Goal: Information Seeking & Learning: Find contact information

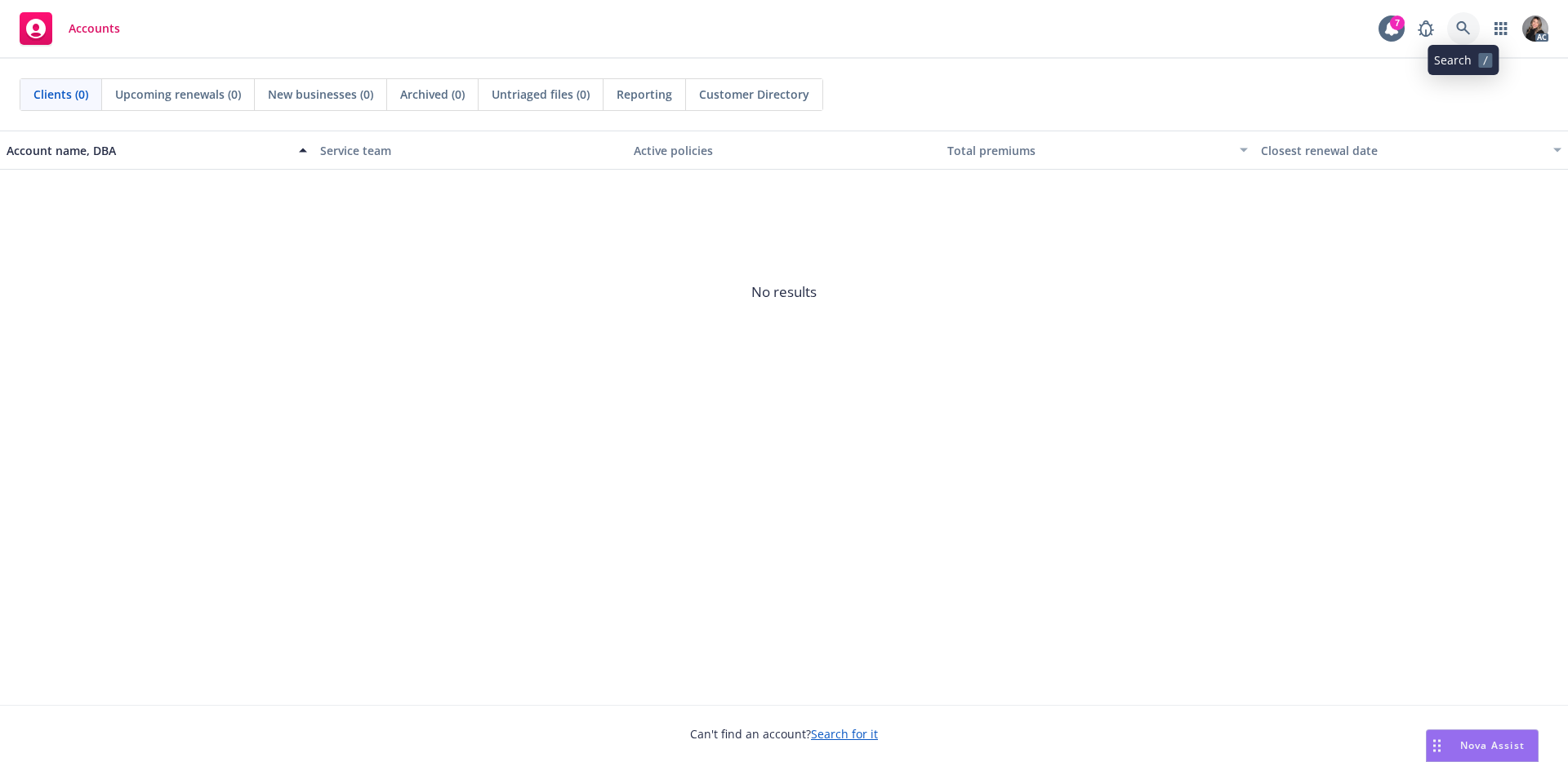
click at [1459, 31] on icon at bounding box center [1463, 28] width 14 height 14
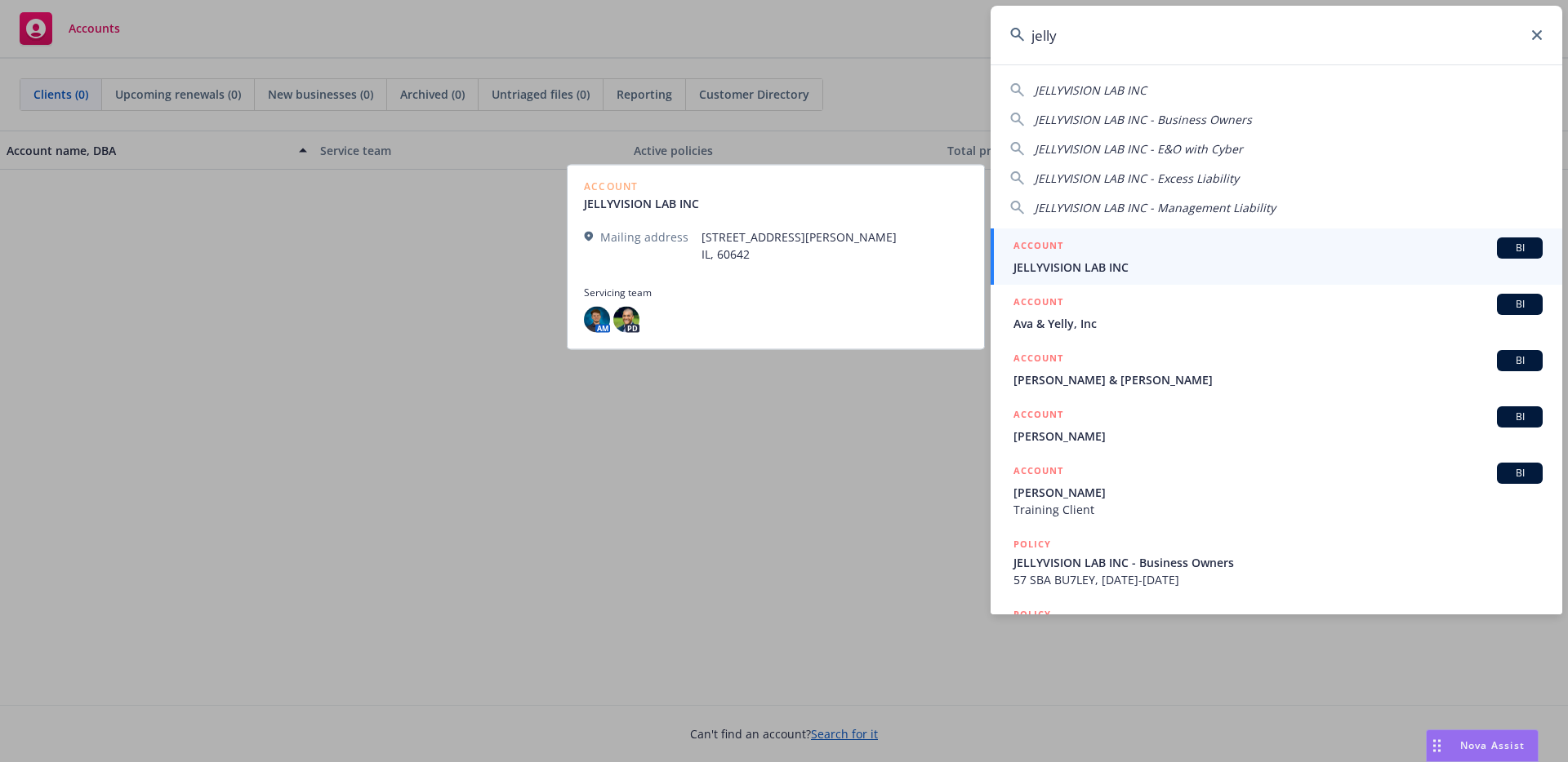
type input "jelly"
click at [1347, 252] on div "ACCOUNT BI" at bounding box center [1278, 248] width 529 height 21
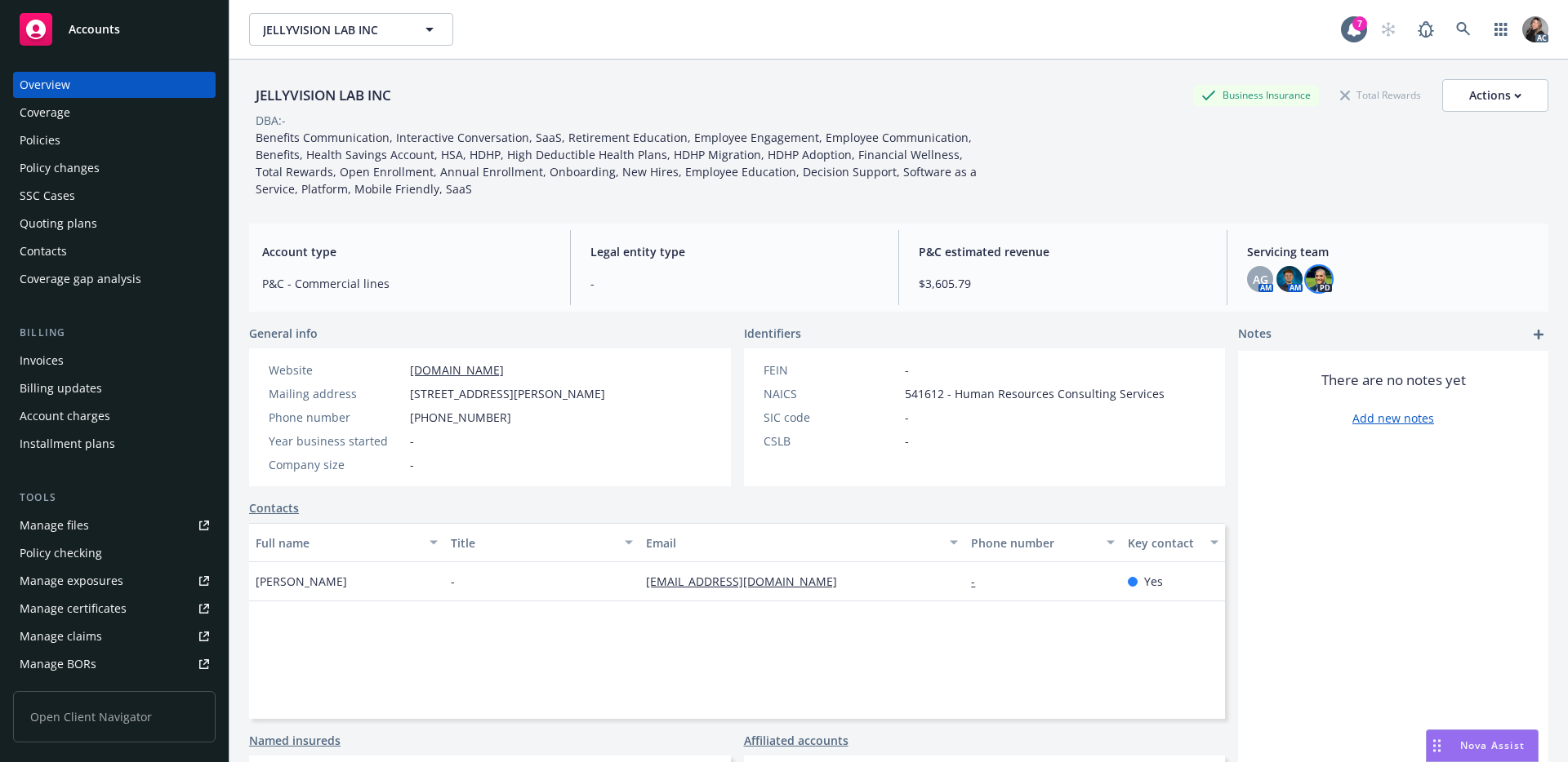
click at [1310, 272] on img at bounding box center [1318, 278] width 26 height 26
click at [1082, 339] on img at bounding box center [1083, 335] width 33 height 33
click at [1301, 324] on icon "close" at bounding box center [1299, 322] width 10 height 10
click at [437, 176] on span "Benefits Communication, Interactive Conversation, SaaS, Retirement Education, E…" at bounding box center [618, 164] width 724 height 67
click at [440, 197] on div "Benefits Communication, Interactive Conversation, SaaS, Retirement Education, E…" at bounding box center [616, 164] width 735 height 69
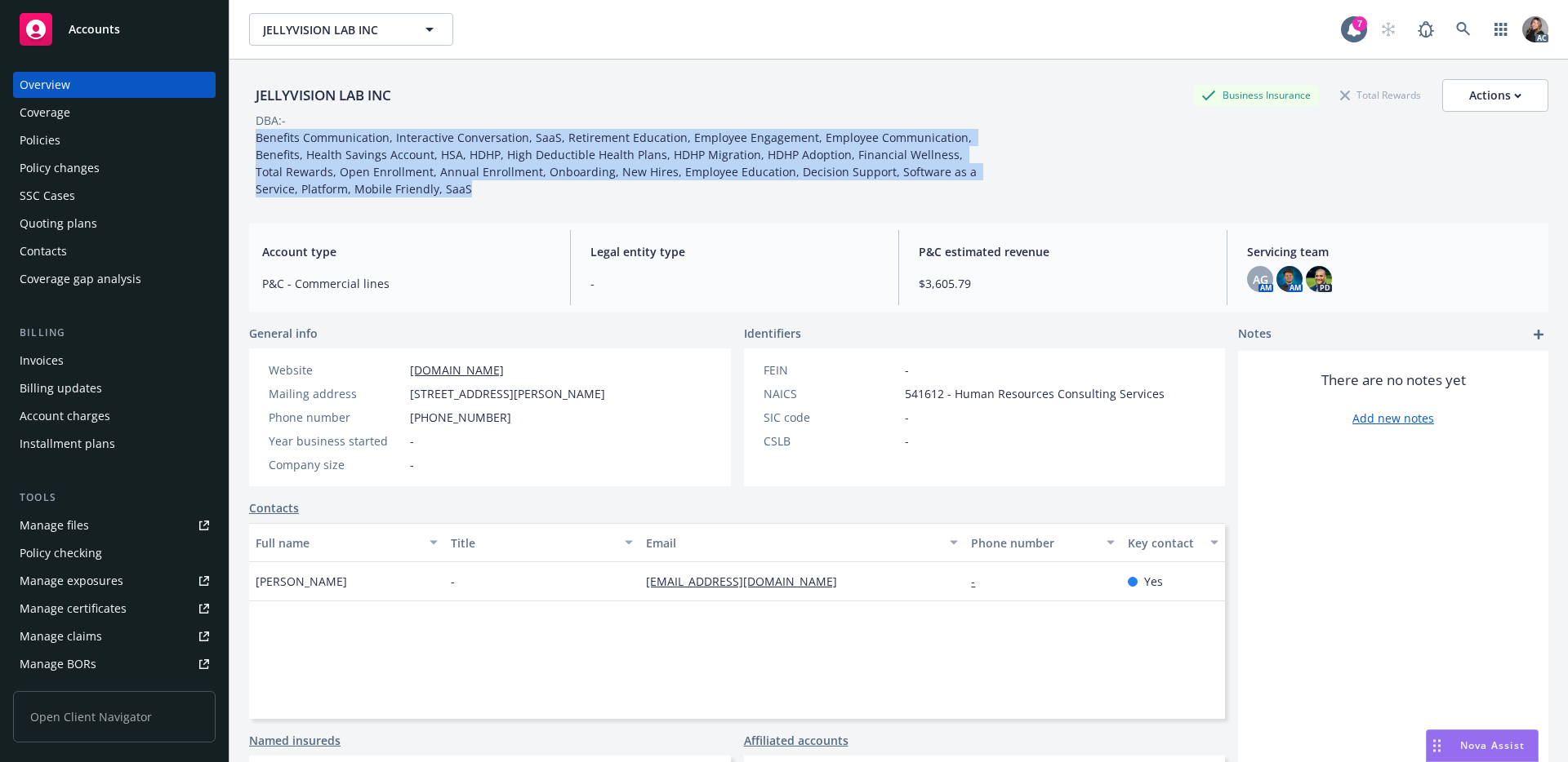
drag, startPoint x: 518, startPoint y: 187, endPoint x: 314, endPoint y: 127, distance: 212.6
click at [314, 127] on div "JELLYVISION LAB INC Business Insurance Total Rewards Actions DBA: - Benefits Co…" at bounding box center [898, 138] width 1299 height 118
click at [390, 131] on span "Benefits Communication, Interactive Conversation, SaaS, Retirement Education, E…" at bounding box center [618, 164] width 724 height 67
drag, startPoint x: 465, startPoint y: 202, endPoint x: 509, endPoint y: 139, distance: 76.8
click at [356, 140] on div "JELLYVISION LAB INC Business Insurance Total Rewards Actions DBA: - Benefits Co…" at bounding box center [898, 135] width 1299 height 151
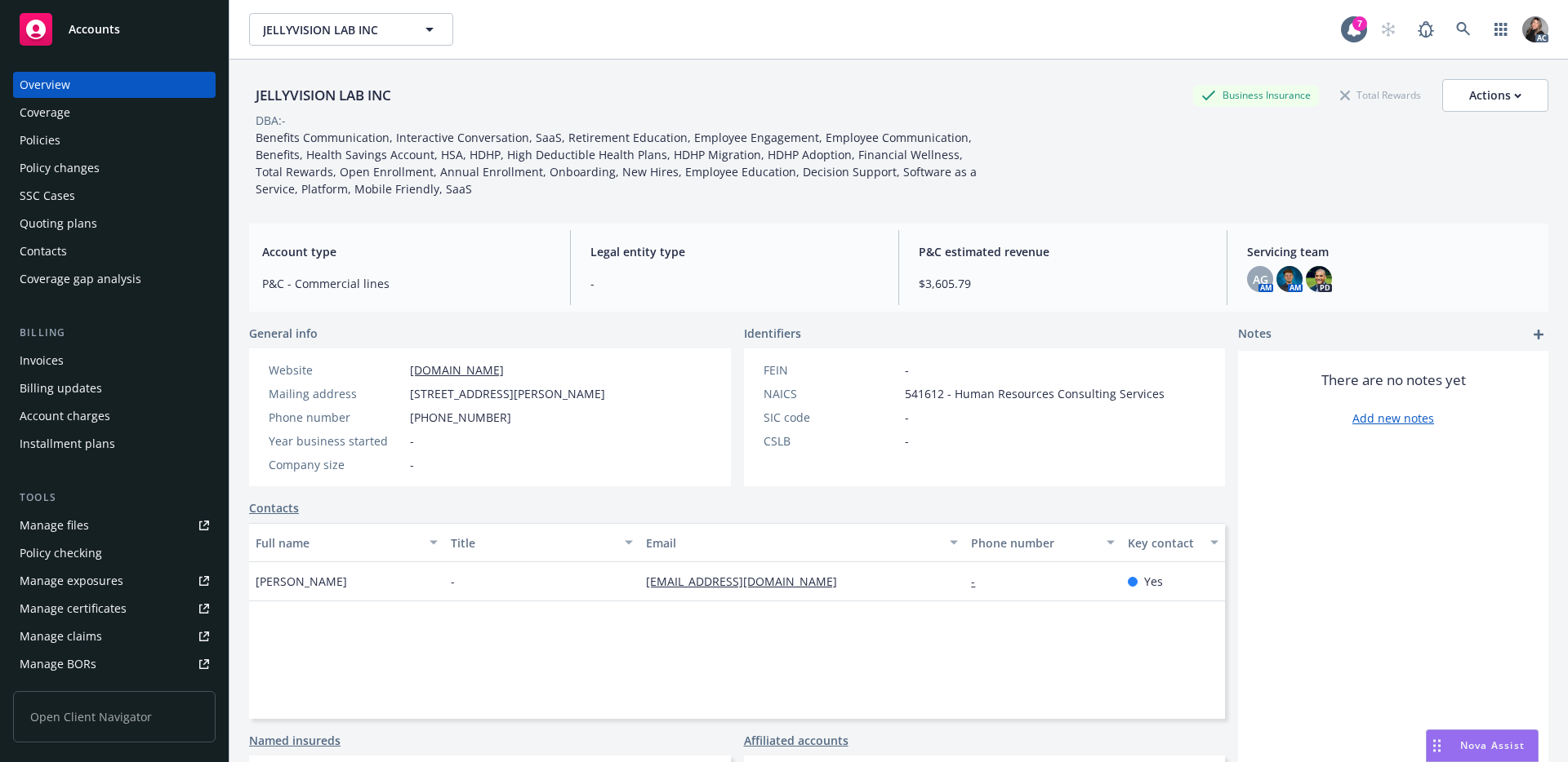
click at [528, 224] on div "Account type P&C - Commercial lines Legal entity type - P&C estimated revenue $…" at bounding box center [898, 268] width 1299 height 89
click at [435, 192] on div "Benefits Communication, Interactive Conversation, SaaS, Retirement Education, E…" at bounding box center [616, 164] width 735 height 69
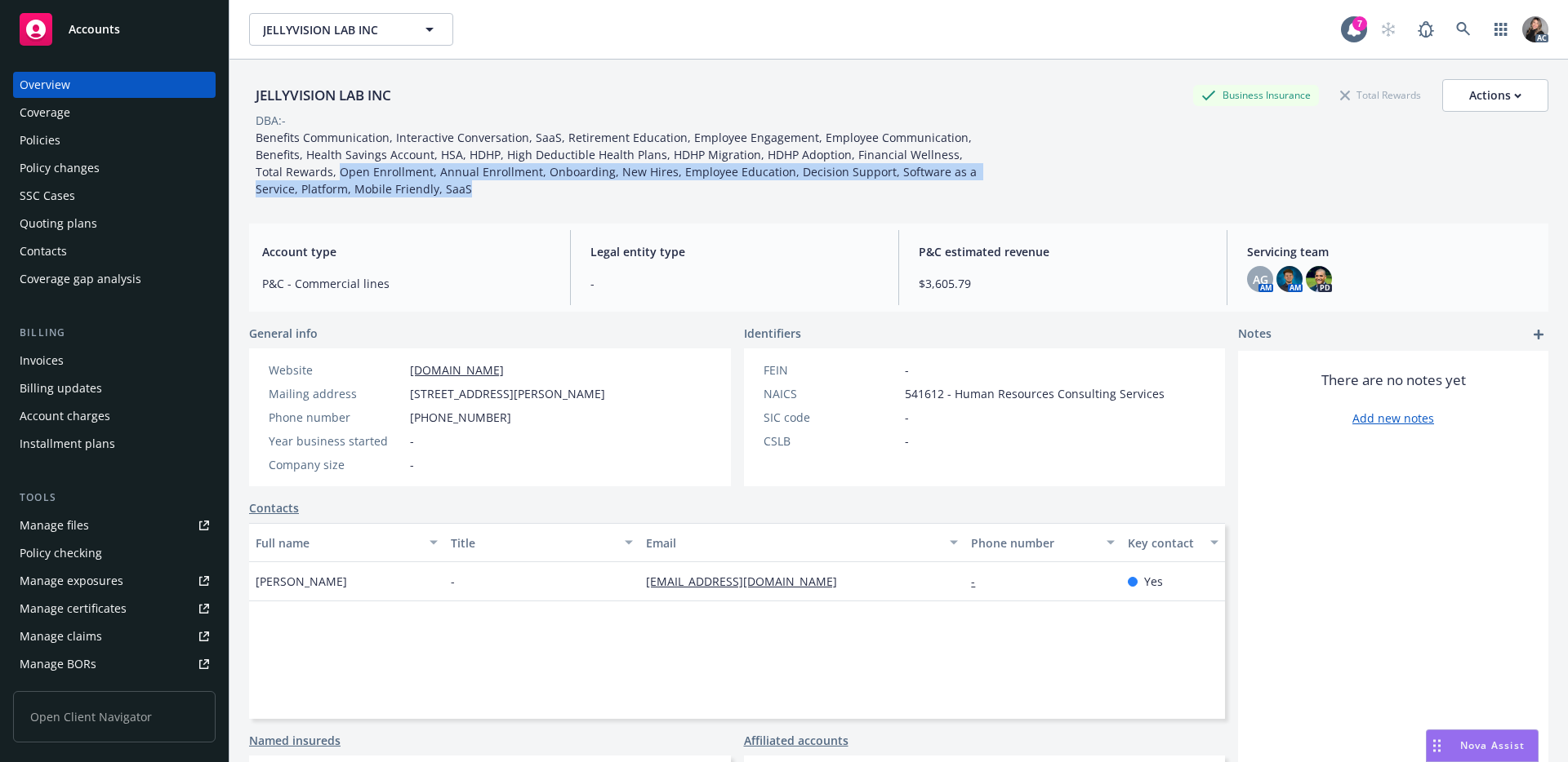
drag, startPoint x: 452, startPoint y: 191, endPoint x: 307, endPoint y: 164, distance: 147.5
click at [307, 164] on div "Benefits Communication, Interactive Conversation, SaaS, Retirement Education, E…" at bounding box center [616, 164] width 735 height 69
click at [403, 182] on span "Benefits Communication, Interactive Conversation, SaaS, Retirement Education, E…" at bounding box center [618, 164] width 724 height 67
drag, startPoint x: 439, startPoint y: 192, endPoint x: 307, endPoint y: 171, distance: 133.7
click at [307, 171] on div "Benefits Communication, Interactive Conversation, SaaS, Retirement Education, E…" at bounding box center [616, 164] width 735 height 69
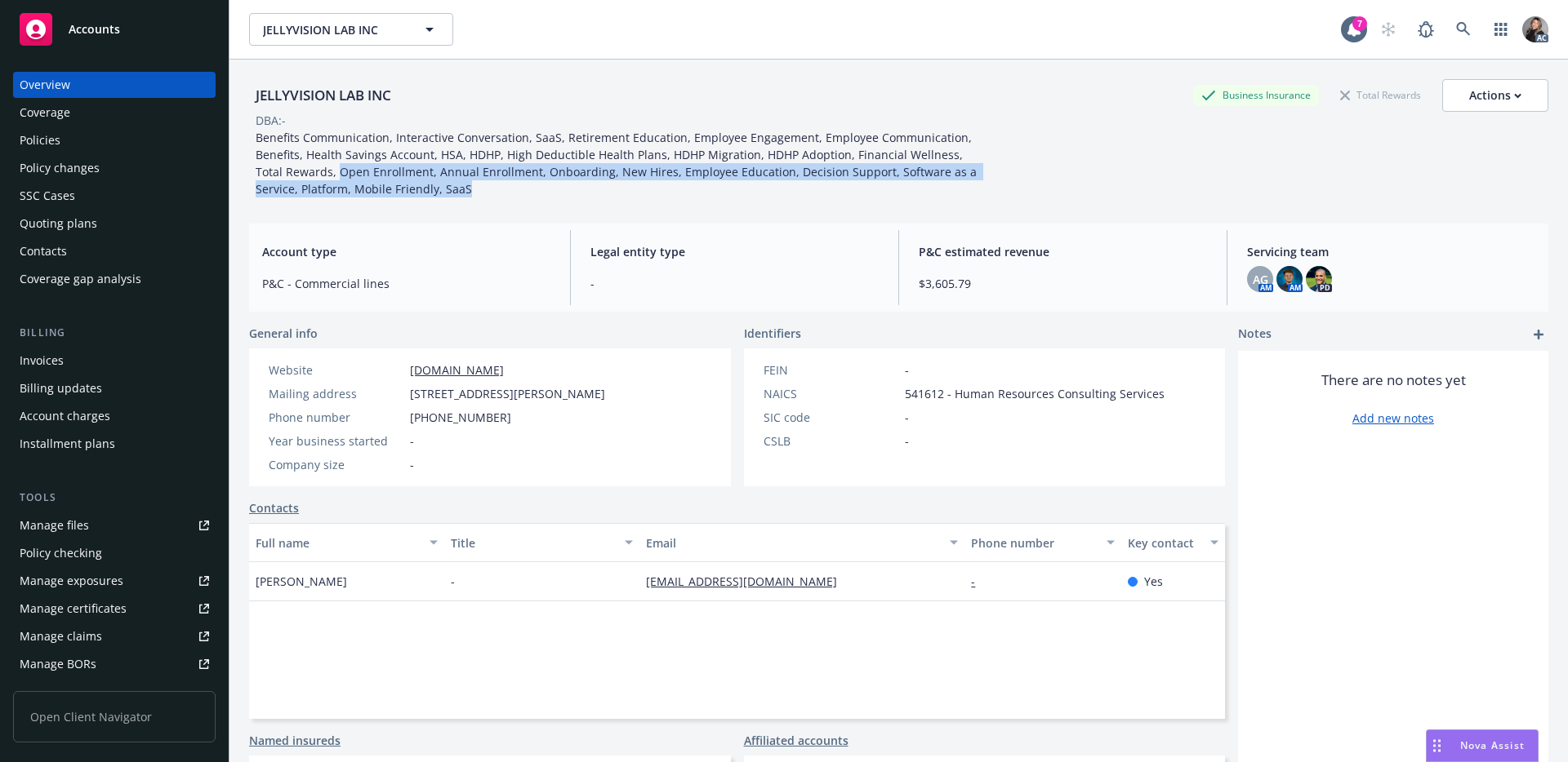
click at [383, 183] on span "Benefits Communication, Interactive Conversation, SaaS, Retirement Education, E…" at bounding box center [618, 164] width 724 height 67
drag, startPoint x: 443, startPoint y: 194, endPoint x: 311, endPoint y: 173, distance: 133.7
click at [311, 173] on div "Benefits Communication, Interactive Conversation, SaaS, Retirement Education, E…" at bounding box center [616, 164] width 735 height 69
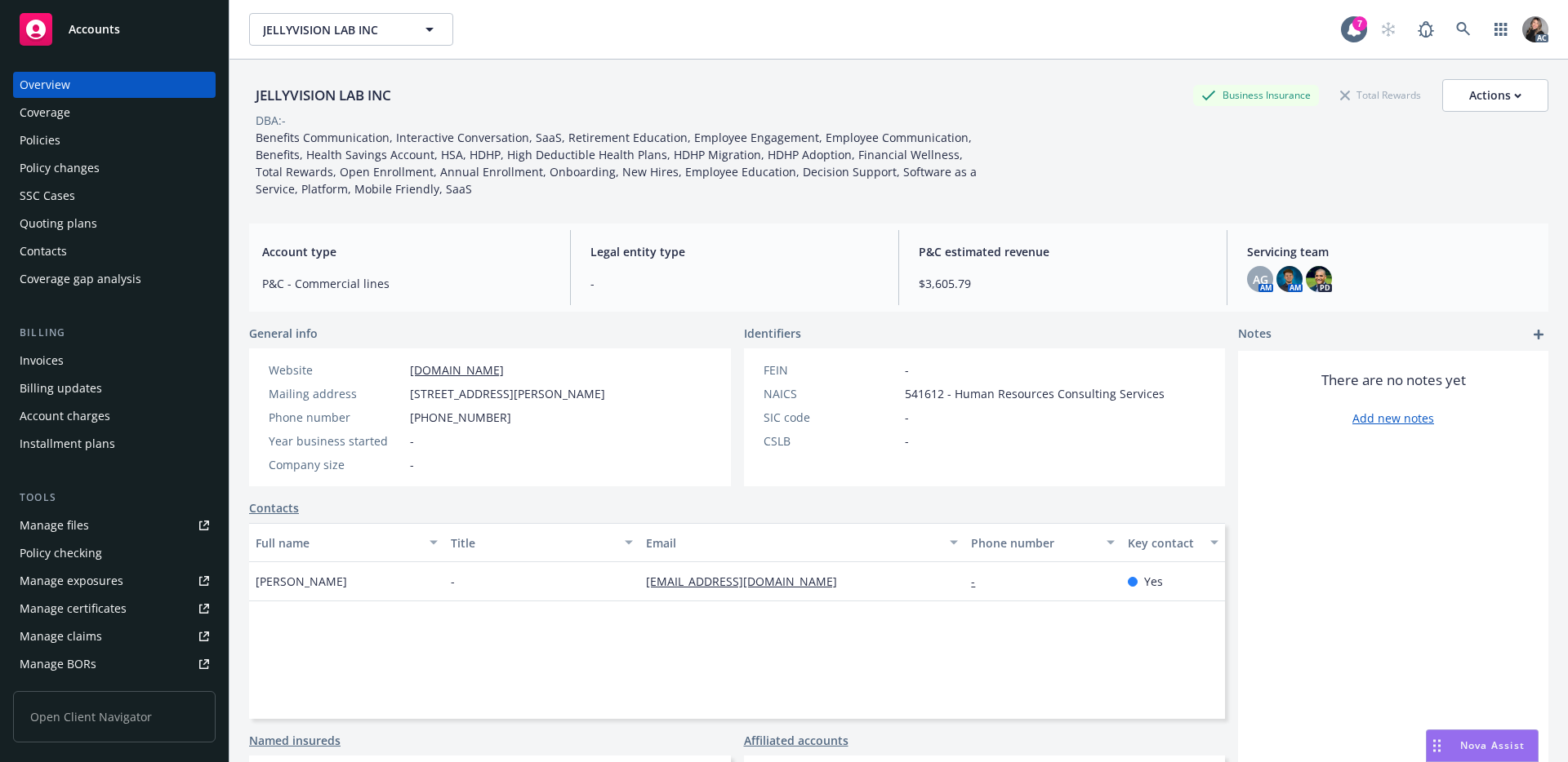
click at [622, 399] on div "Website [DOMAIN_NAME] Mailing address [STREET_ADDRESS][PERSON_NAME] Phone numbe…" at bounding box center [436, 418] width 375 height 138
drag, startPoint x: 661, startPoint y: 399, endPoint x: 408, endPoint y: 399, distance: 253.0
click at [408, 399] on div "Website [DOMAIN_NAME] Mailing address [STREET_ADDRESS][PERSON_NAME] Phone numbe…" at bounding box center [489, 418] width 482 height 138
click at [690, 303] on div "Legal entity type -" at bounding box center [734, 268] width 315 height 75
drag, startPoint x: 725, startPoint y: 302, endPoint x: 471, endPoint y: 266, distance: 256.5
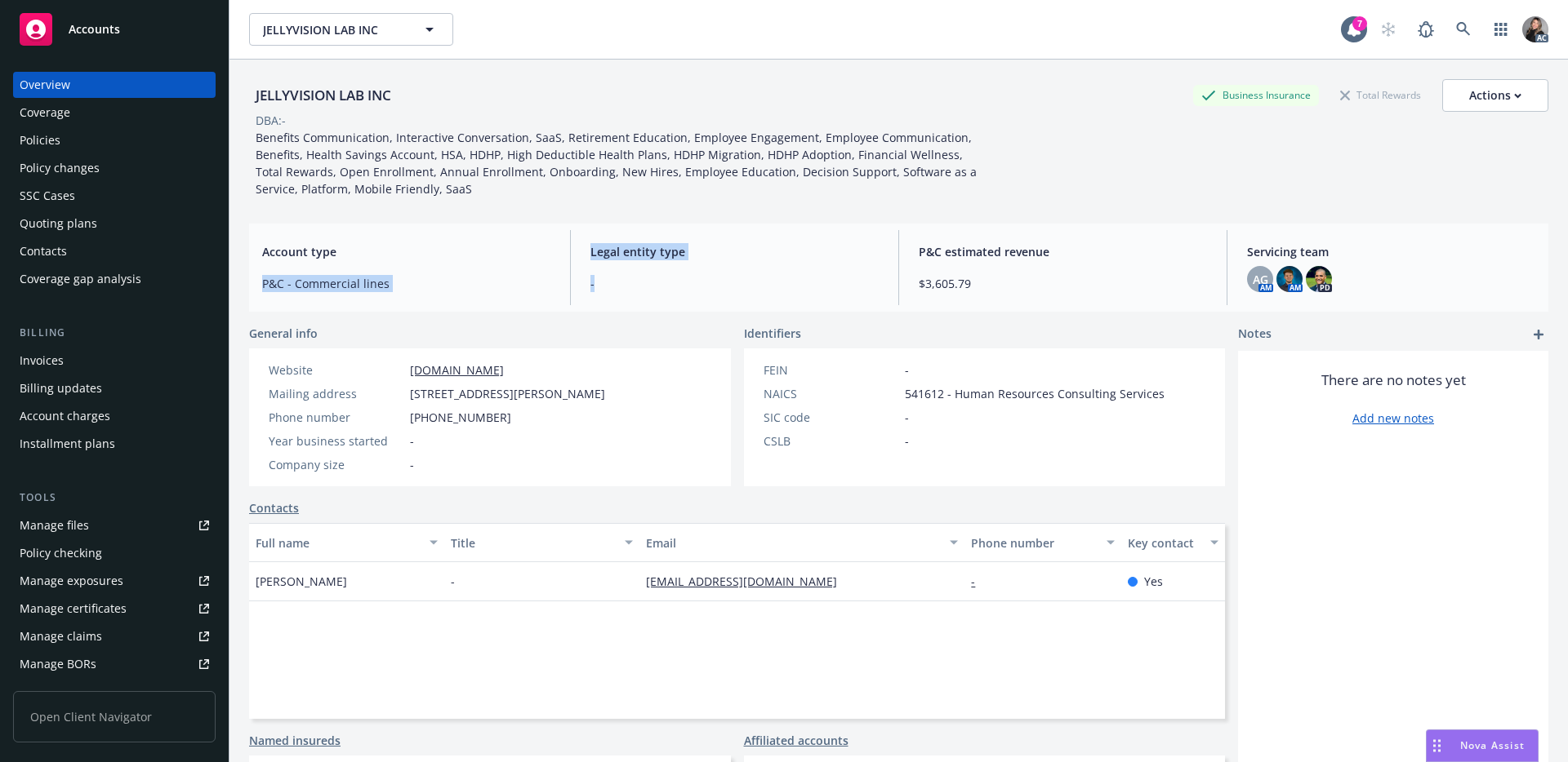
click at [471, 266] on div "Account type P&C - Commercial lines Legal entity type - P&C estimated revenue $…" at bounding box center [898, 268] width 1299 height 89
click at [469, 273] on div "Account type P&C - Commercial lines" at bounding box center [406, 268] width 315 height 75
drag, startPoint x: 492, startPoint y: 290, endPoint x: 291, endPoint y: 217, distance: 213.8
click at [291, 217] on div "JELLYVISION LAB INC Business Insurance Total Rewards Actions DBA: - Benefits Co…" at bounding box center [898, 431] width 1299 height 743
click at [391, 240] on div "Account type P&C - Commercial lines" at bounding box center [406, 268] width 315 height 75
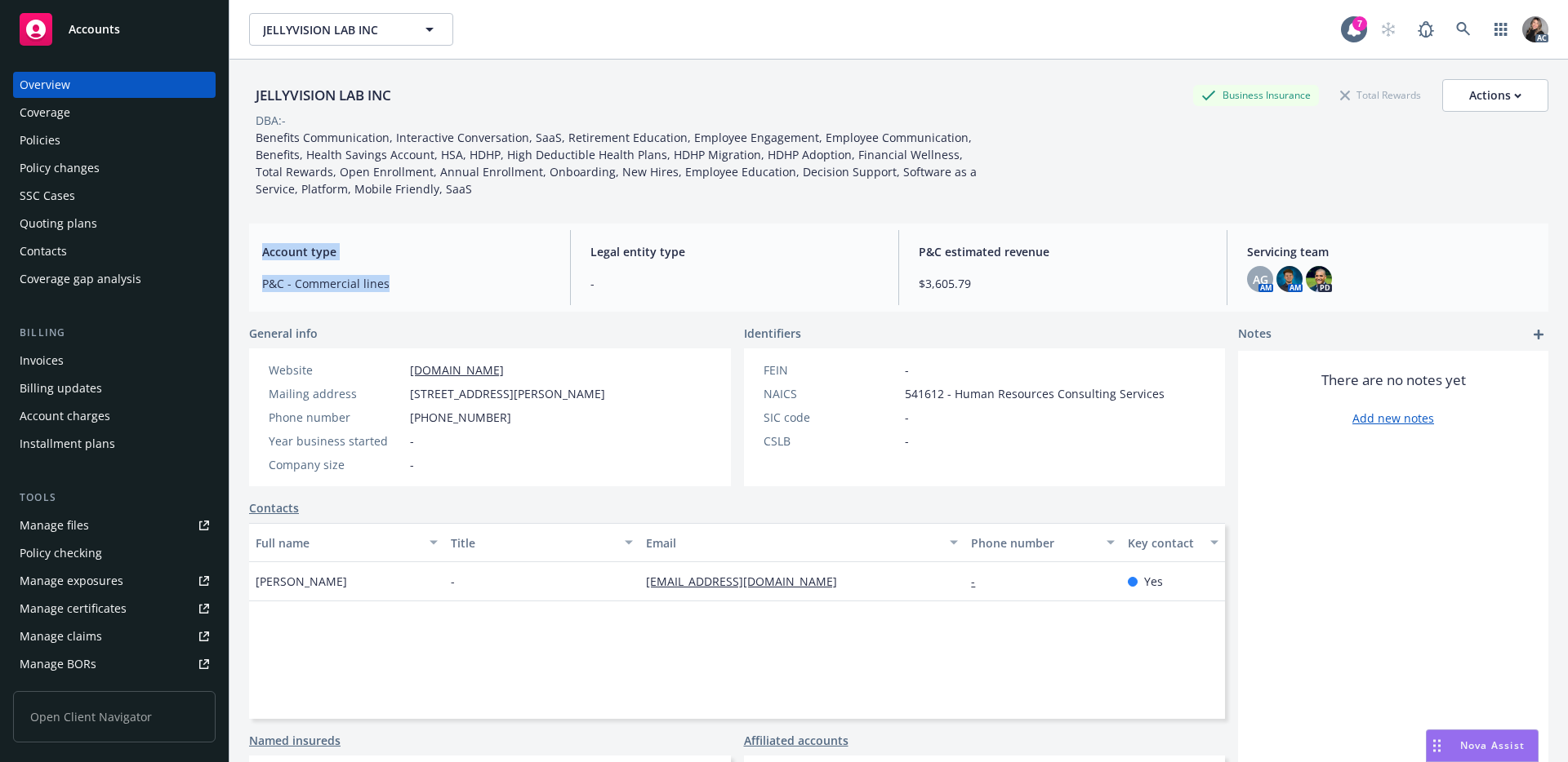
drag, startPoint x: 427, startPoint y: 283, endPoint x: 335, endPoint y: 233, distance: 104.7
click at [335, 233] on div "Account type P&C - Commercial lines" at bounding box center [406, 268] width 315 height 75
click at [408, 241] on div "Account type P&C - Commercial lines" at bounding box center [406, 268] width 315 height 75
